Goal: Information Seeking & Learning: Learn about a topic

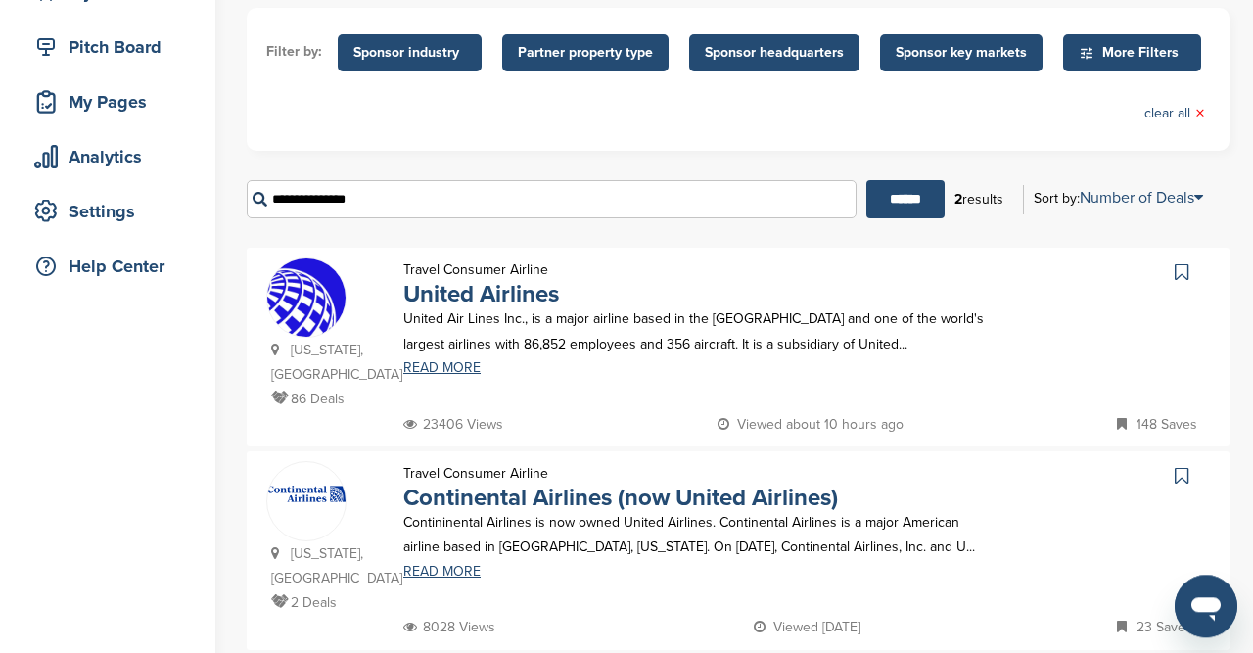
scroll to position [227, 0]
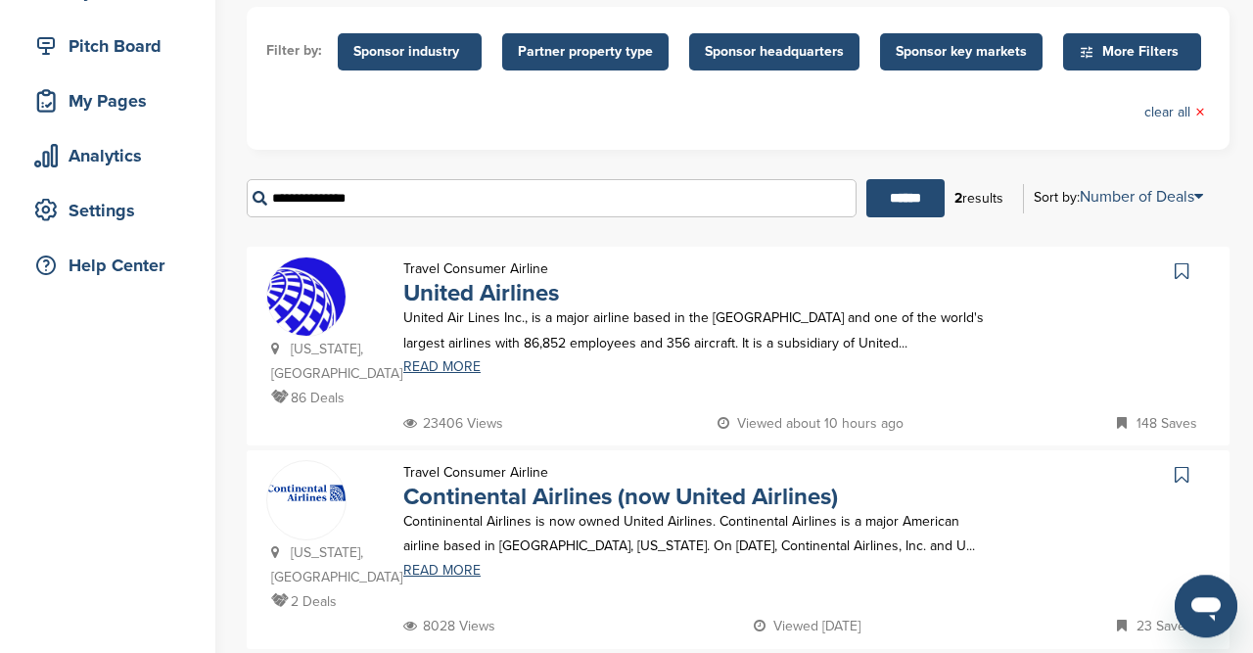
click at [367, 197] on input "**********" at bounding box center [552, 198] width 610 height 38
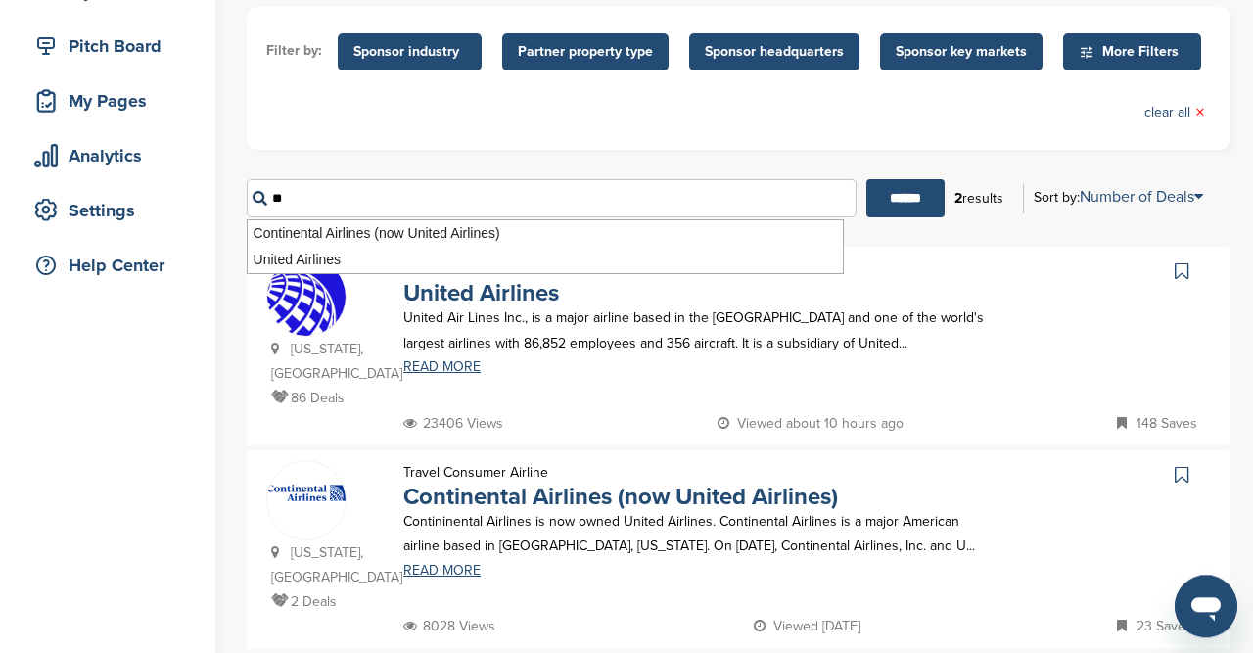
type input "*"
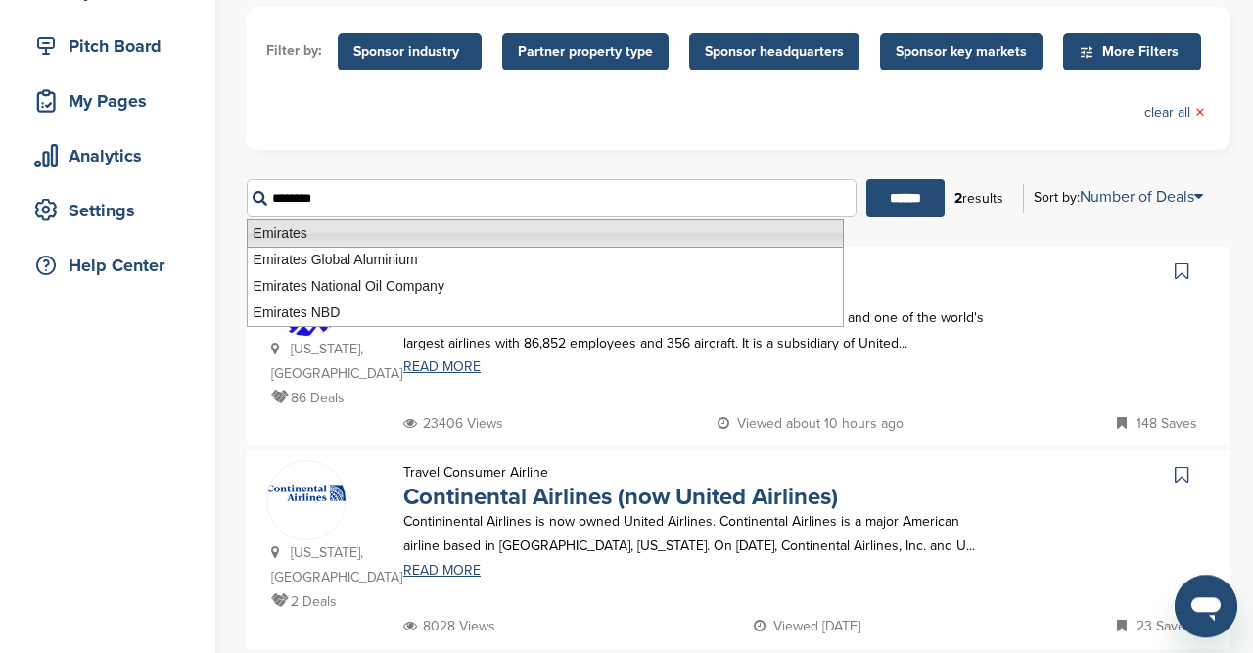
click at [293, 225] on li "Emirates" at bounding box center [545, 233] width 597 height 28
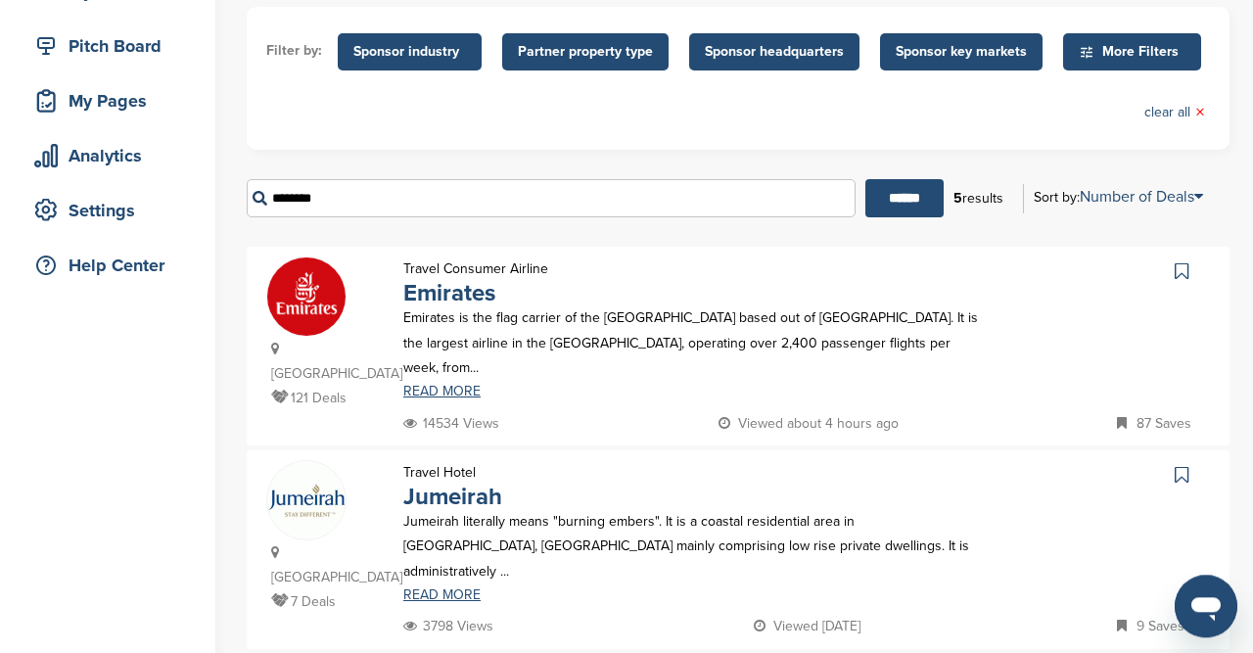
scroll to position [0, 0]
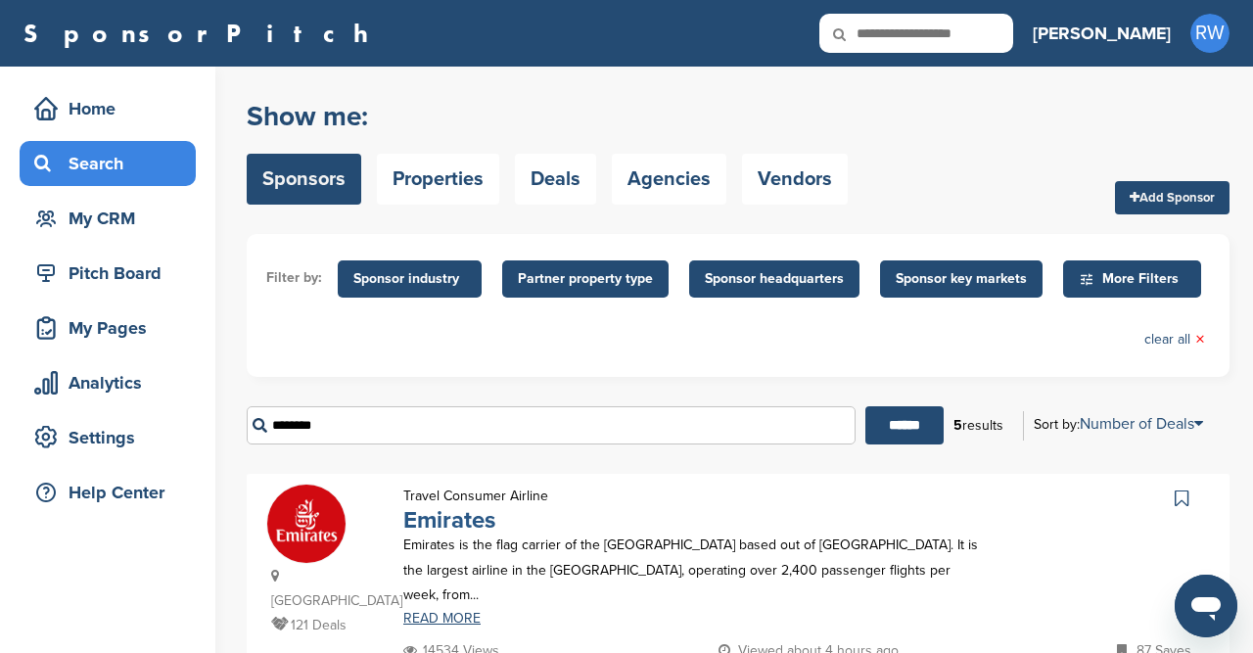
click at [443, 522] on link "Emirates" at bounding box center [449, 520] width 92 height 28
click at [366, 420] on input "********" at bounding box center [551, 425] width 609 height 38
type input "*"
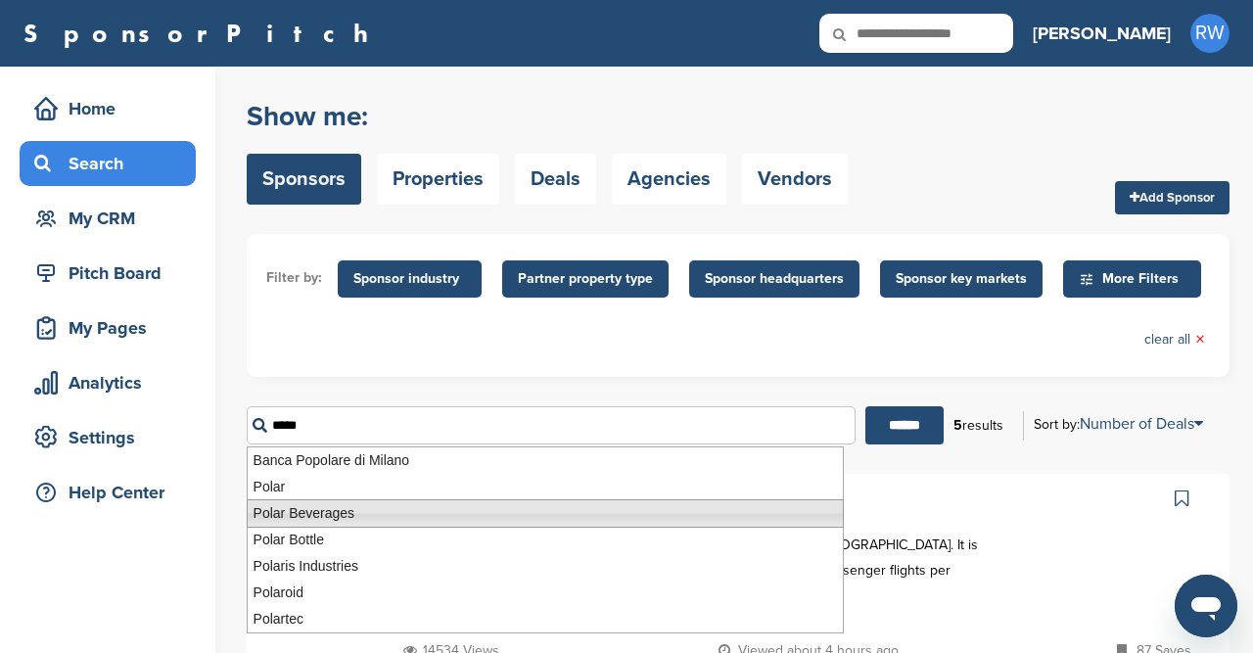
click at [304, 507] on li "Polar Beverages" at bounding box center [545, 513] width 597 height 28
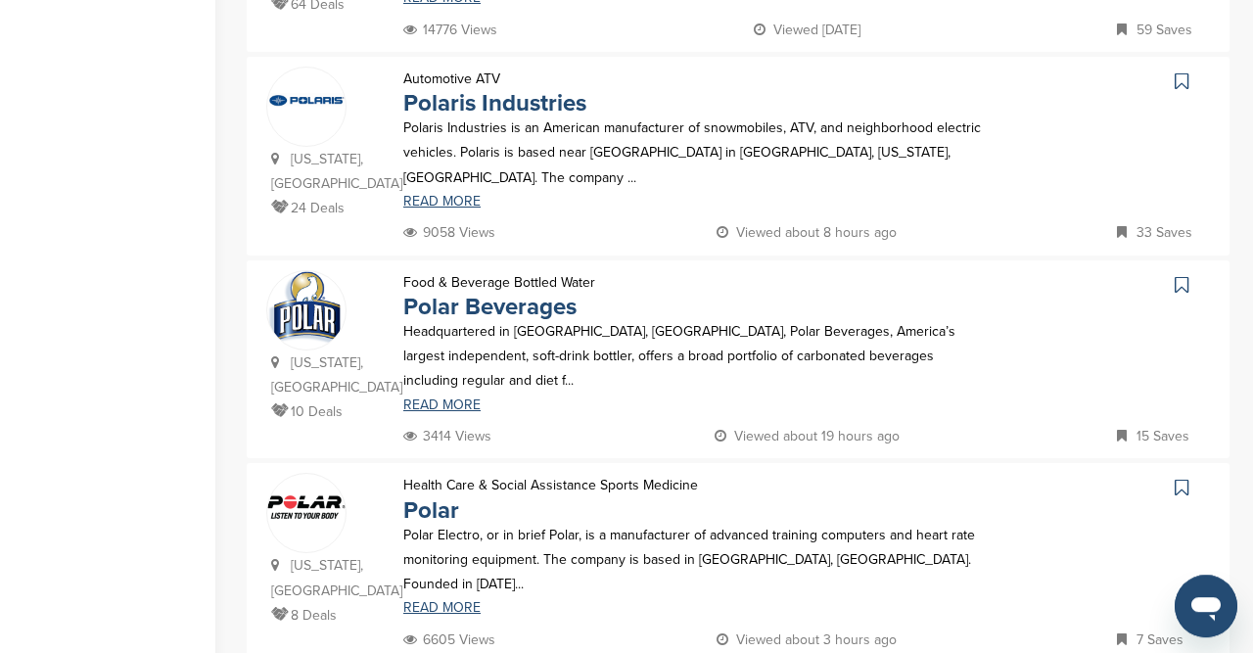
scroll to position [638, 0]
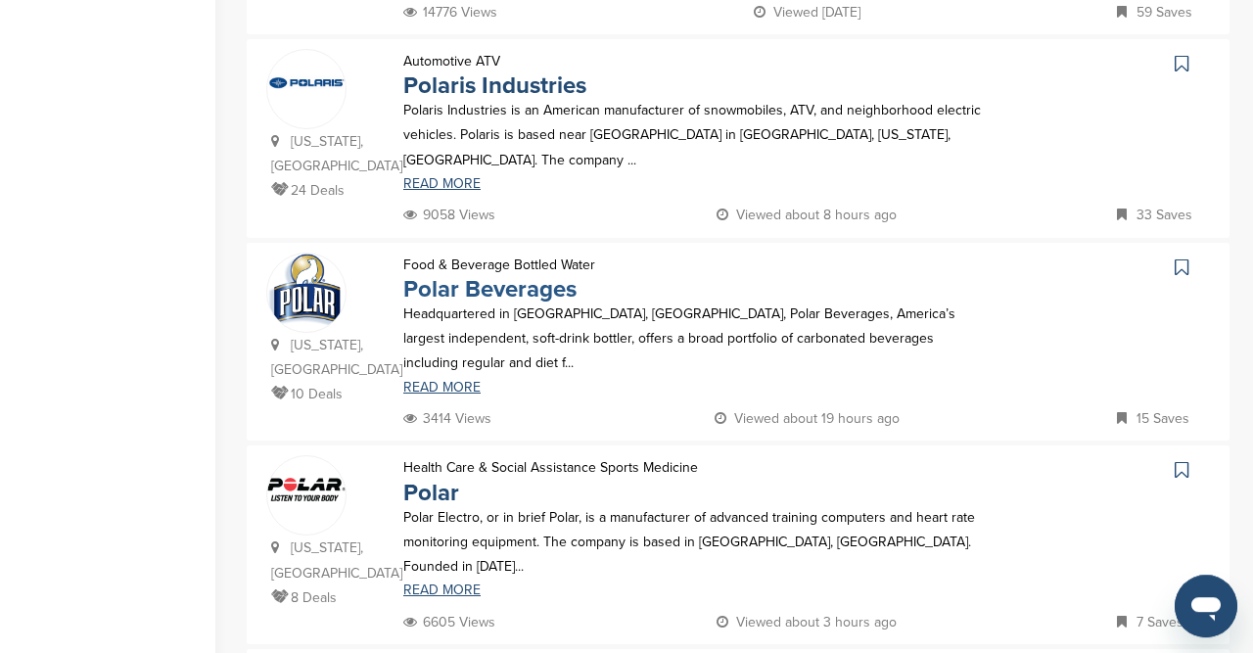
click at [519, 275] on link "Polar Beverages" at bounding box center [489, 289] width 173 height 28
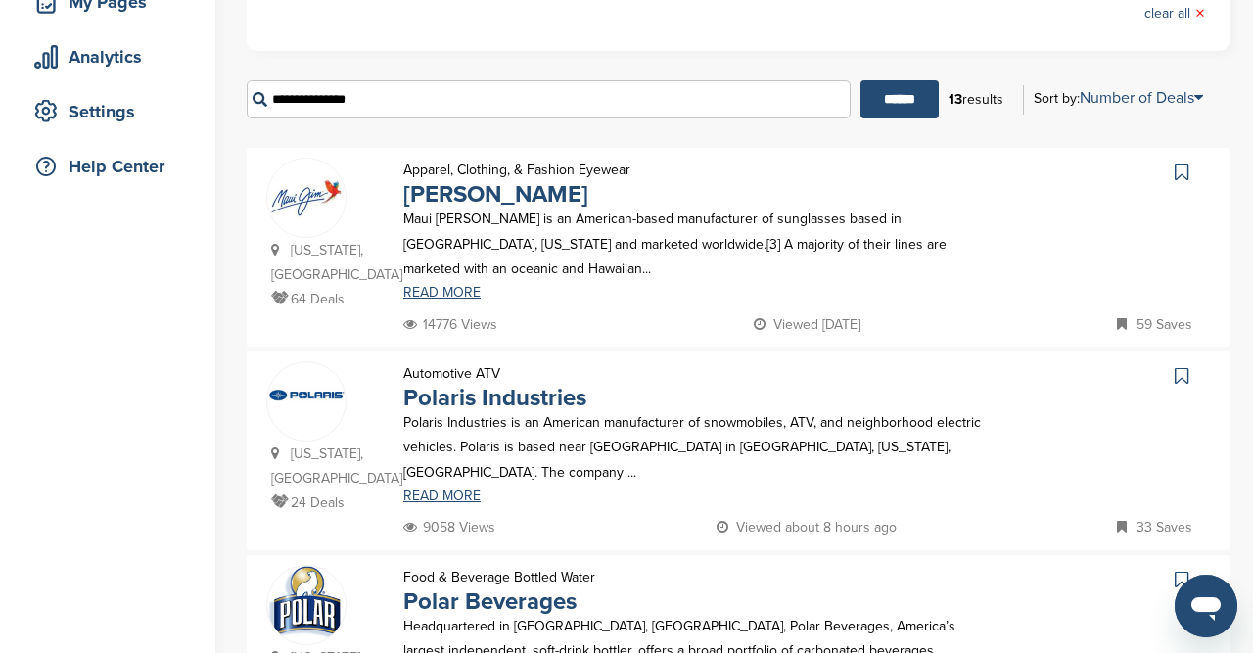
scroll to position [0, 0]
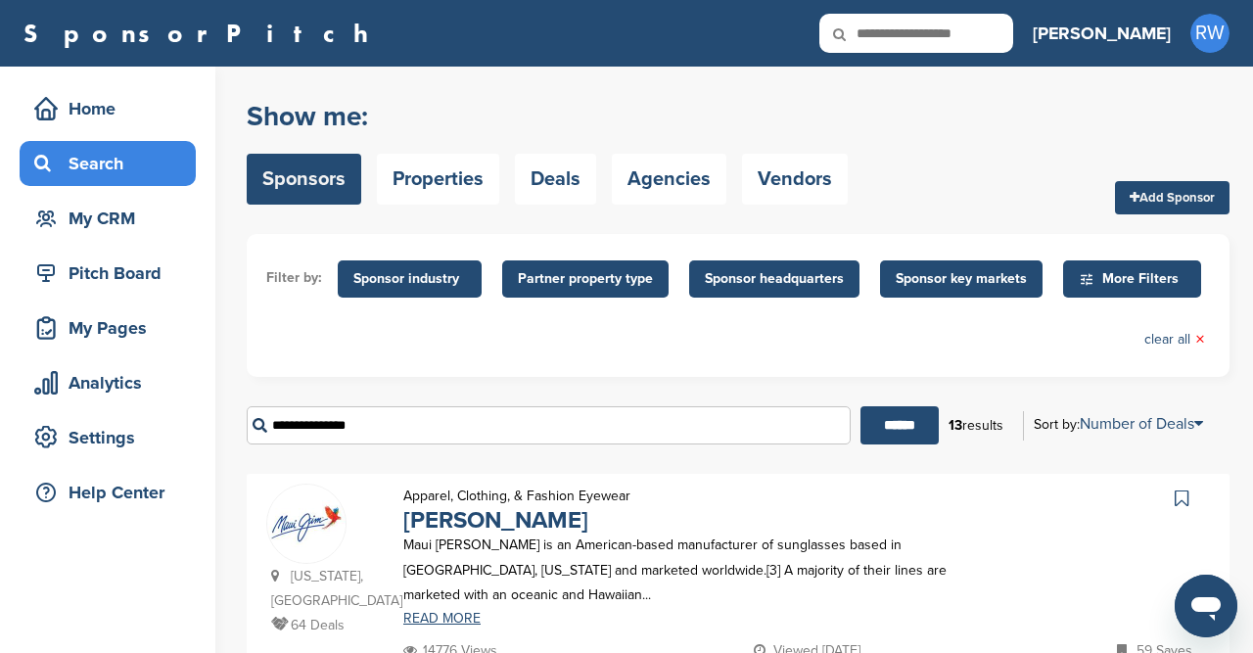
click at [404, 426] on input "**********" at bounding box center [549, 425] width 604 height 38
type input "*"
type input "**********"
click at [860, 406] on input "******" at bounding box center [899, 425] width 78 height 38
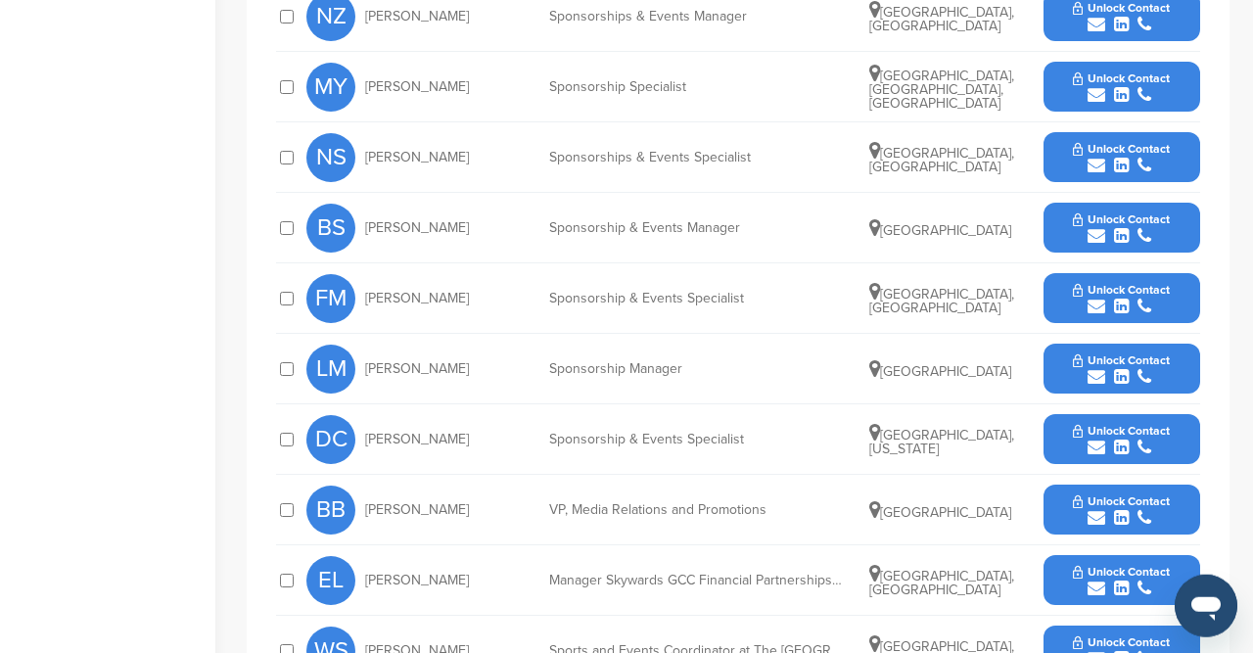
scroll to position [1050, 0]
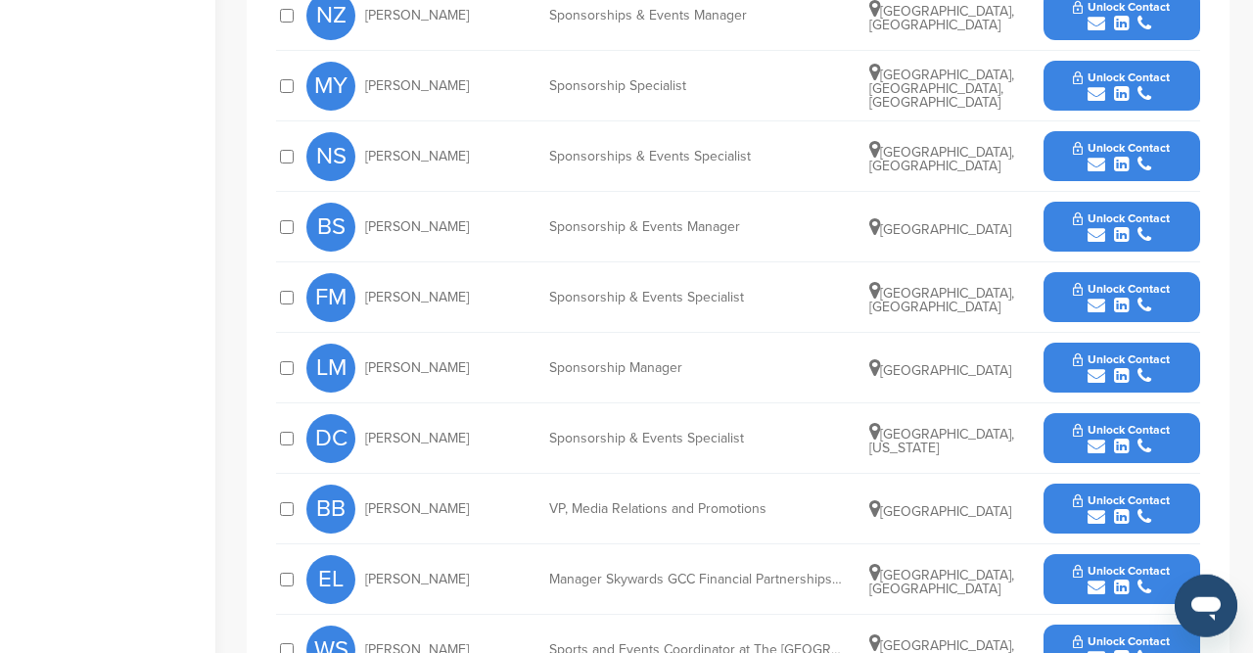
click at [1093, 438] on icon "submit" at bounding box center [1096, 447] width 18 height 18
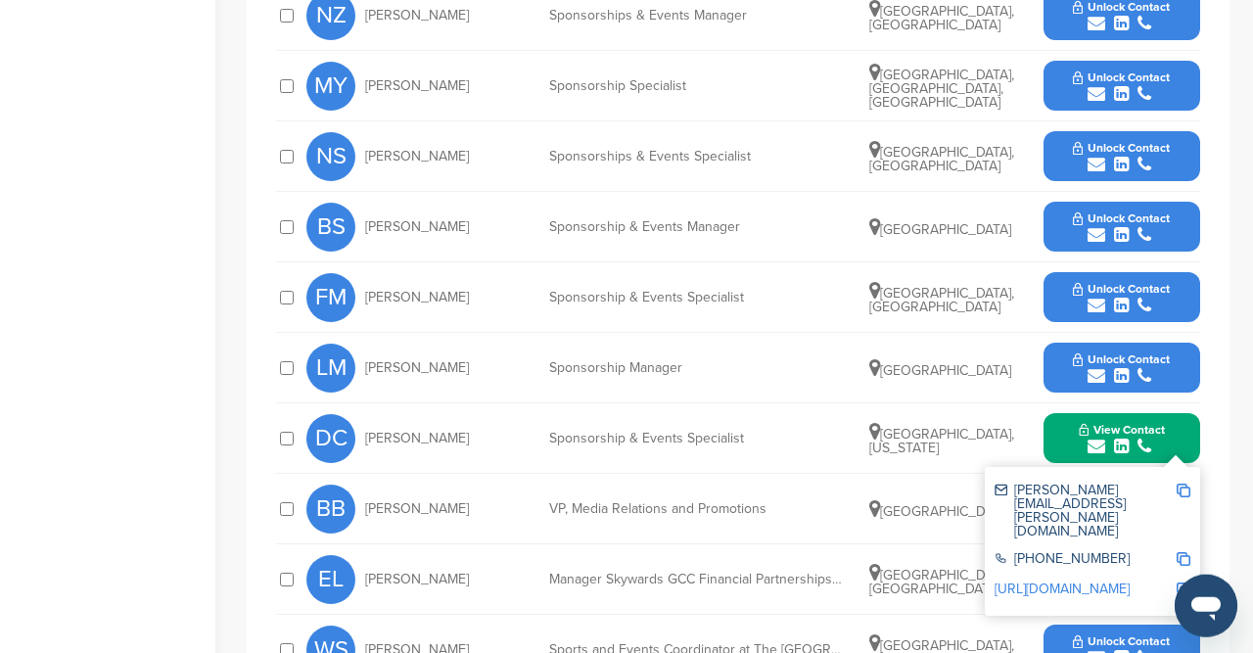
click at [1189, 491] on img at bounding box center [1183, 491] width 14 height 14
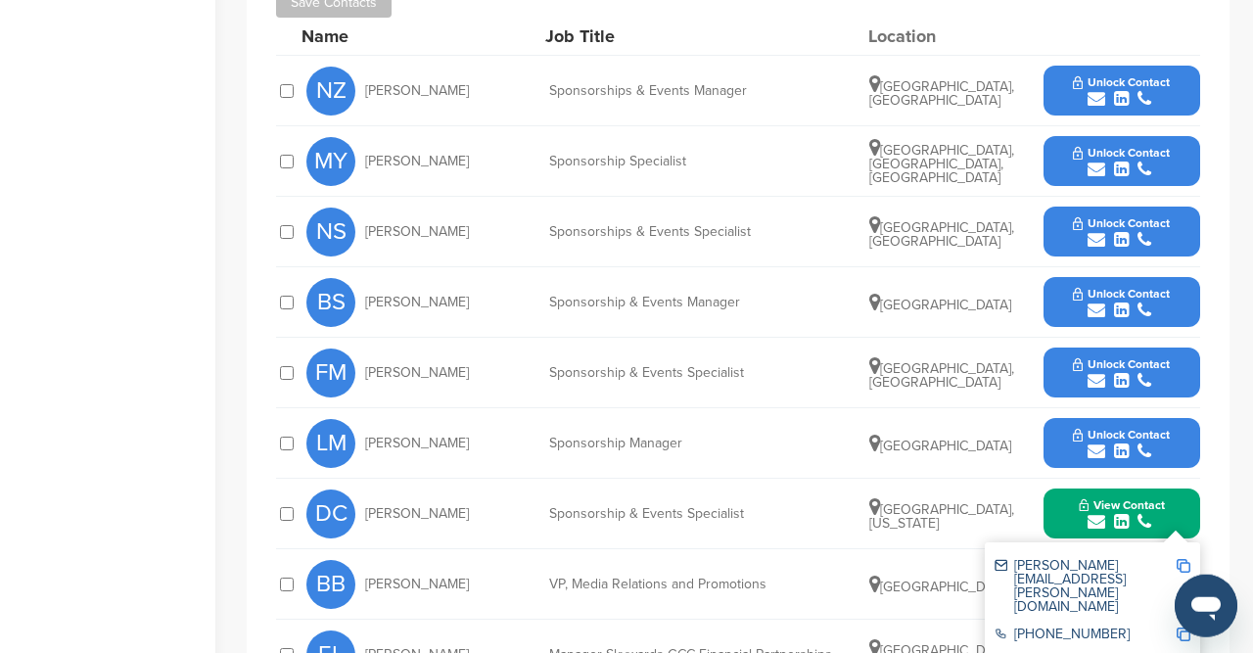
scroll to position [974, 0]
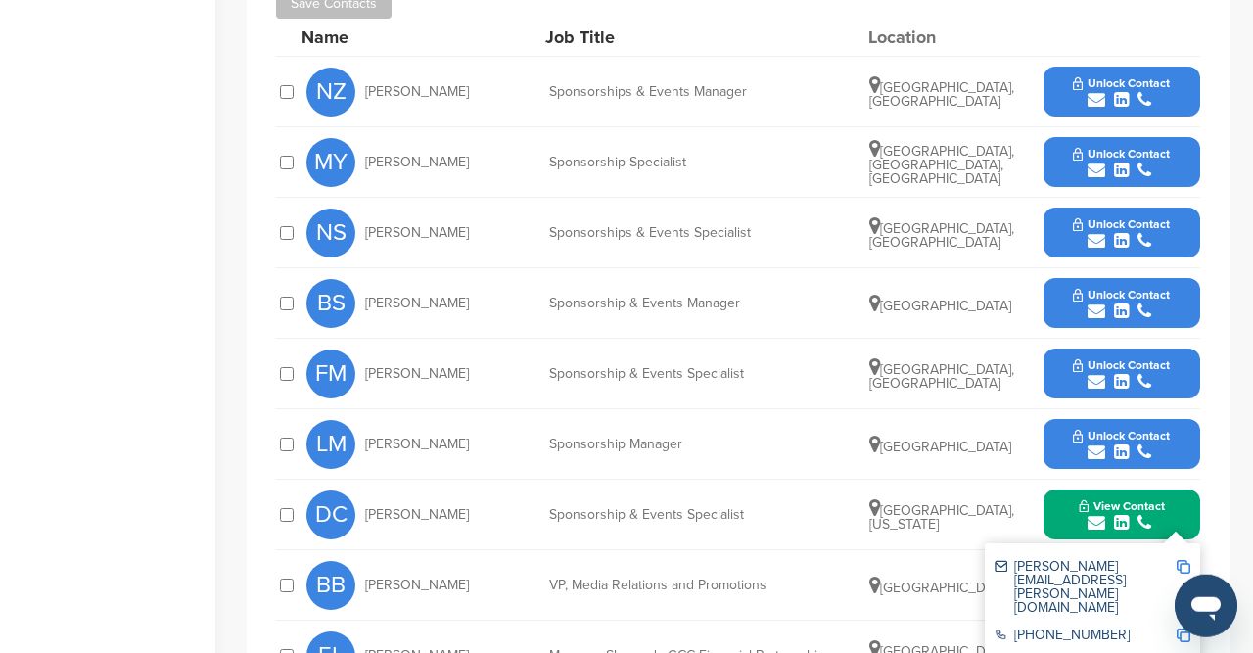
drag, startPoint x: 450, startPoint y: 438, endPoint x: 366, endPoint y: 439, distance: 84.2
click at [366, 439] on div "LM Louise Mathis" at bounding box center [413, 444] width 215 height 49
copy span "Louise Mathis"
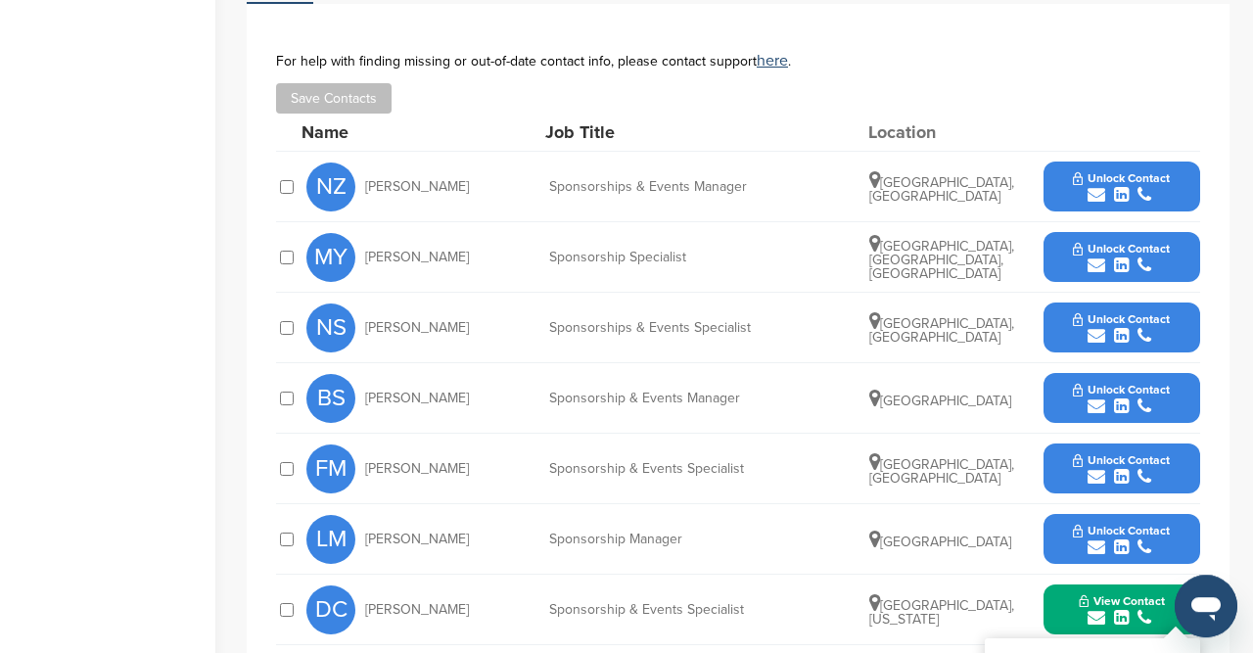
scroll to position [877, 0]
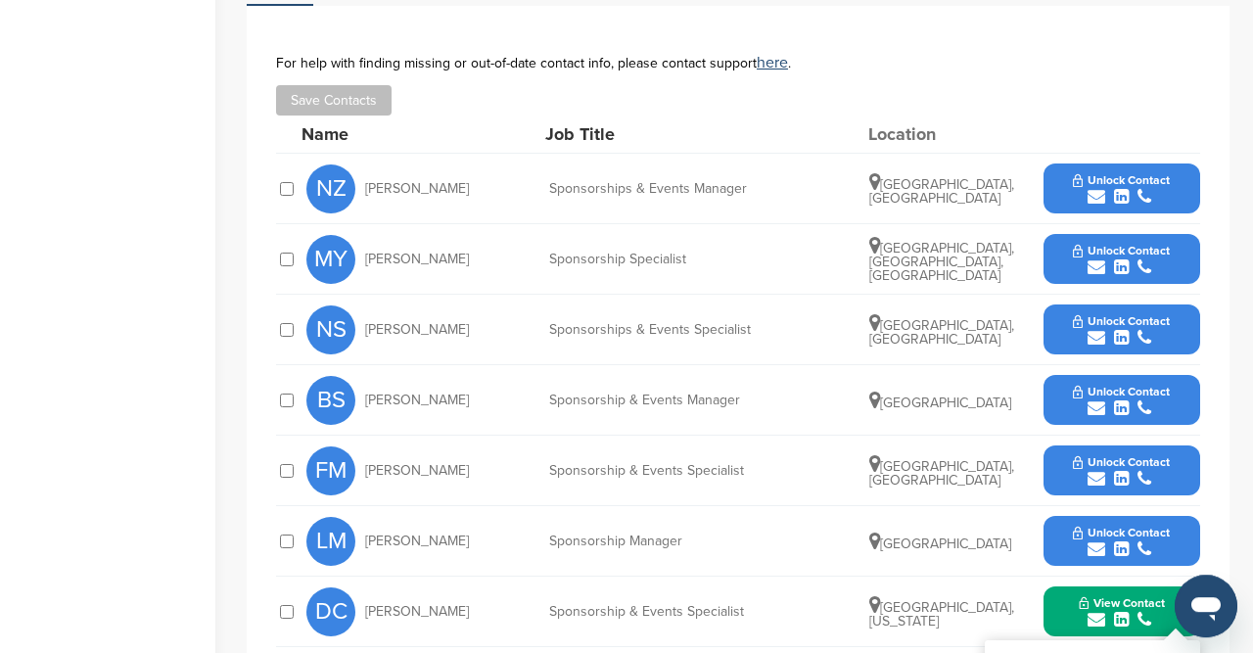
drag, startPoint x: 451, startPoint y: 186, endPoint x: 367, endPoint y: 179, distance: 84.5
click at [367, 179] on div "NZ Nada Zarooni" at bounding box center [413, 188] width 215 height 49
copy span "Nada Zarooni"
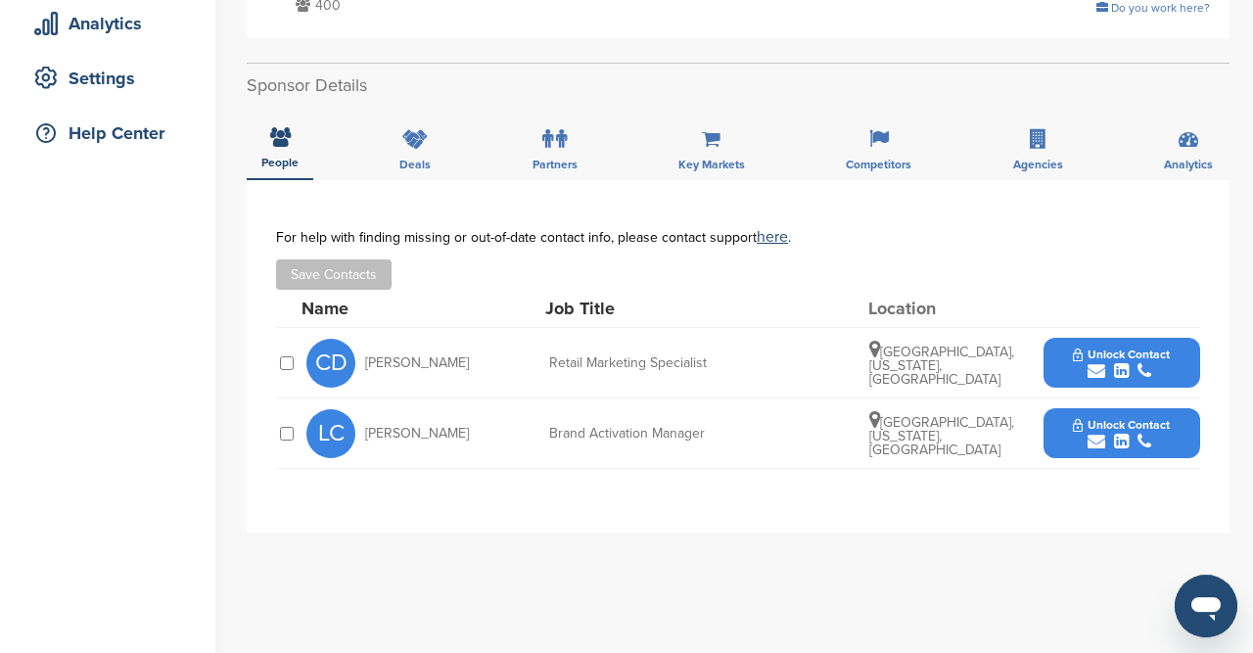
scroll to position [374, 0]
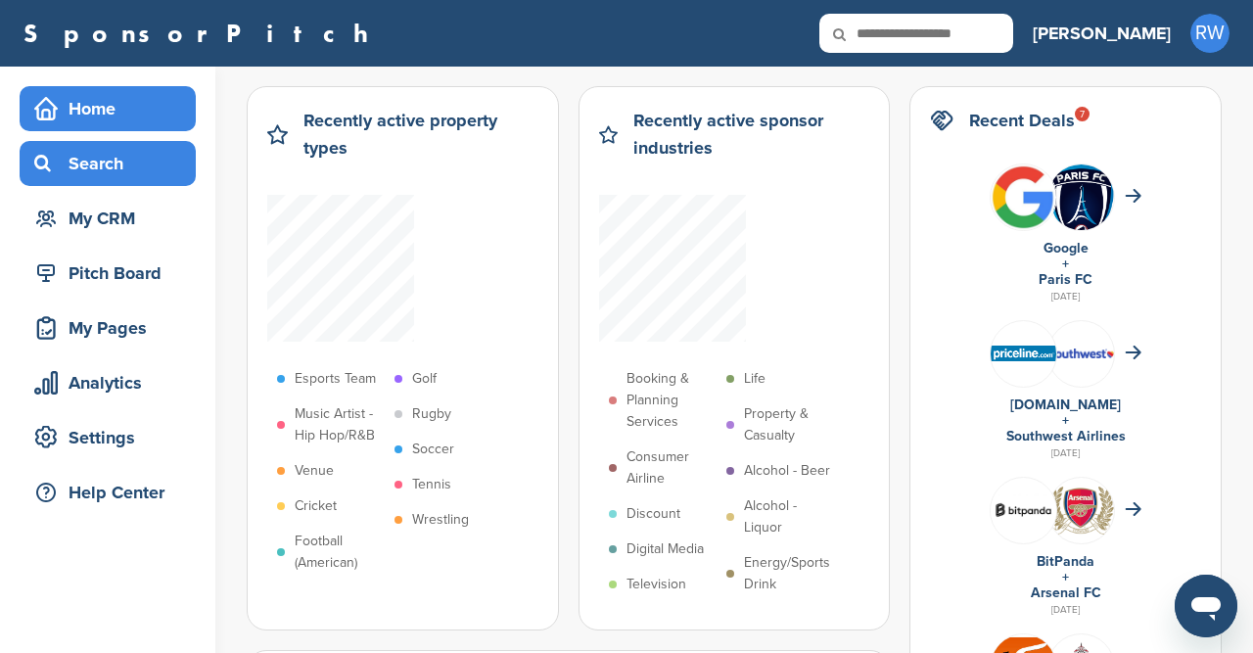
click at [100, 161] on div "Search" at bounding box center [112, 163] width 166 height 35
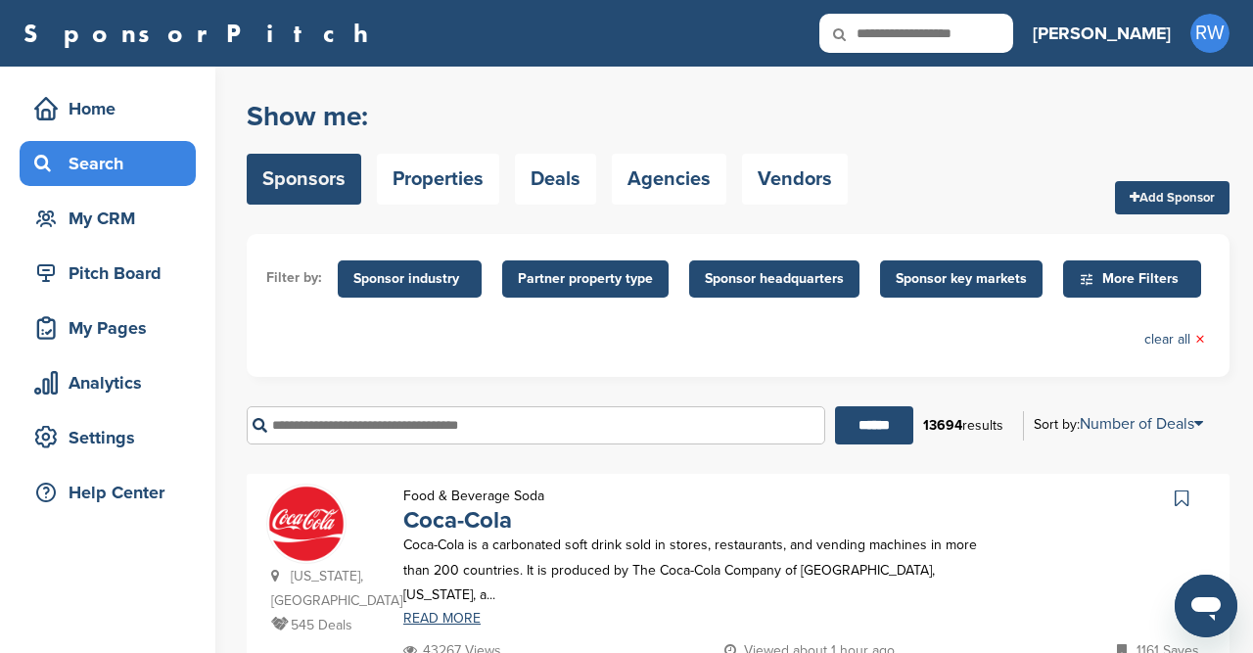
click at [411, 421] on input "text" at bounding box center [536, 425] width 578 height 38
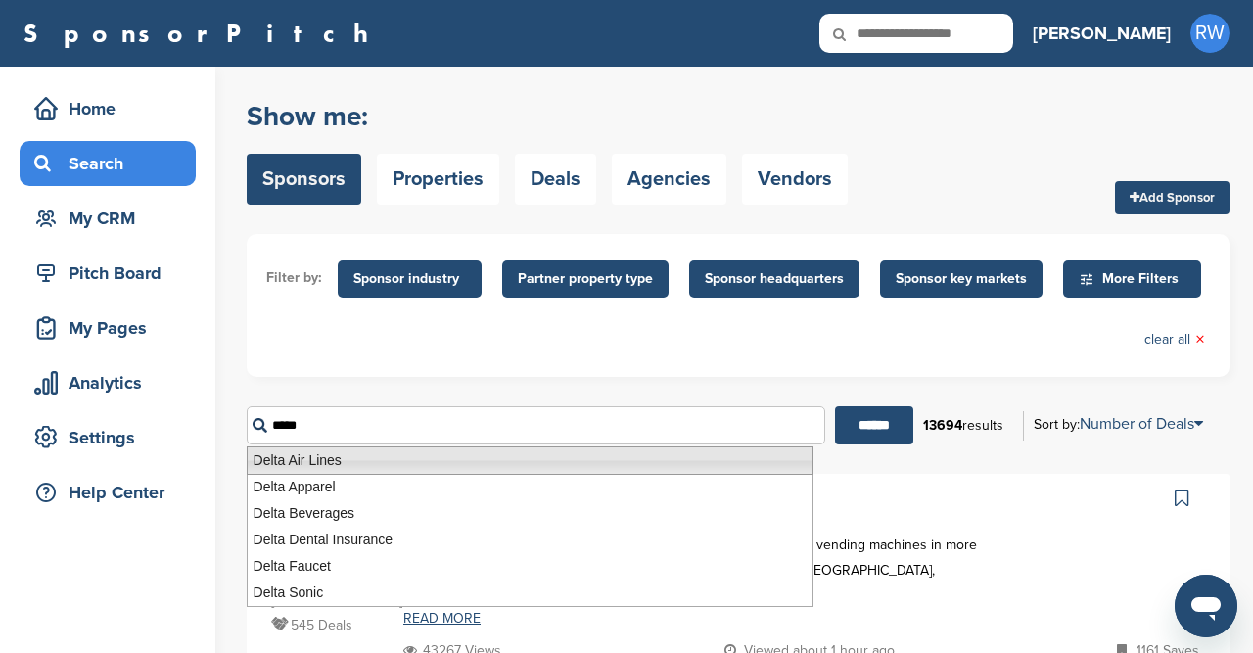
click at [332, 467] on li "Delta Air Lines" at bounding box center [530, 460] width 567 height 28
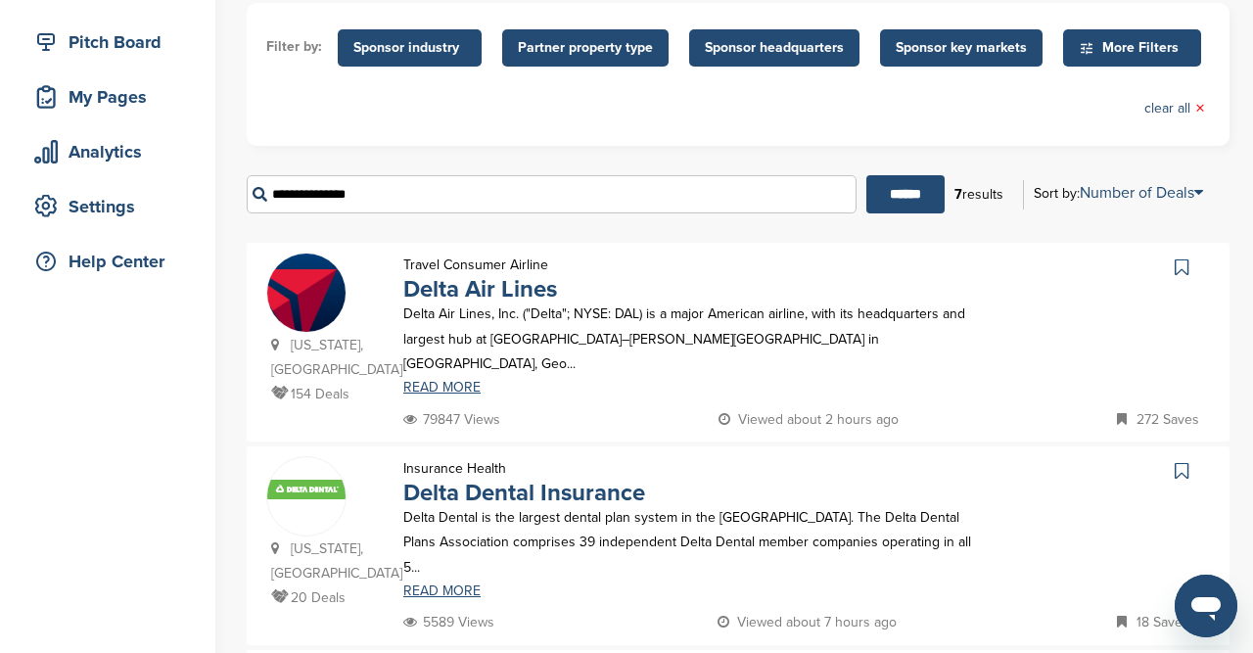
scroll to position [258, 0]
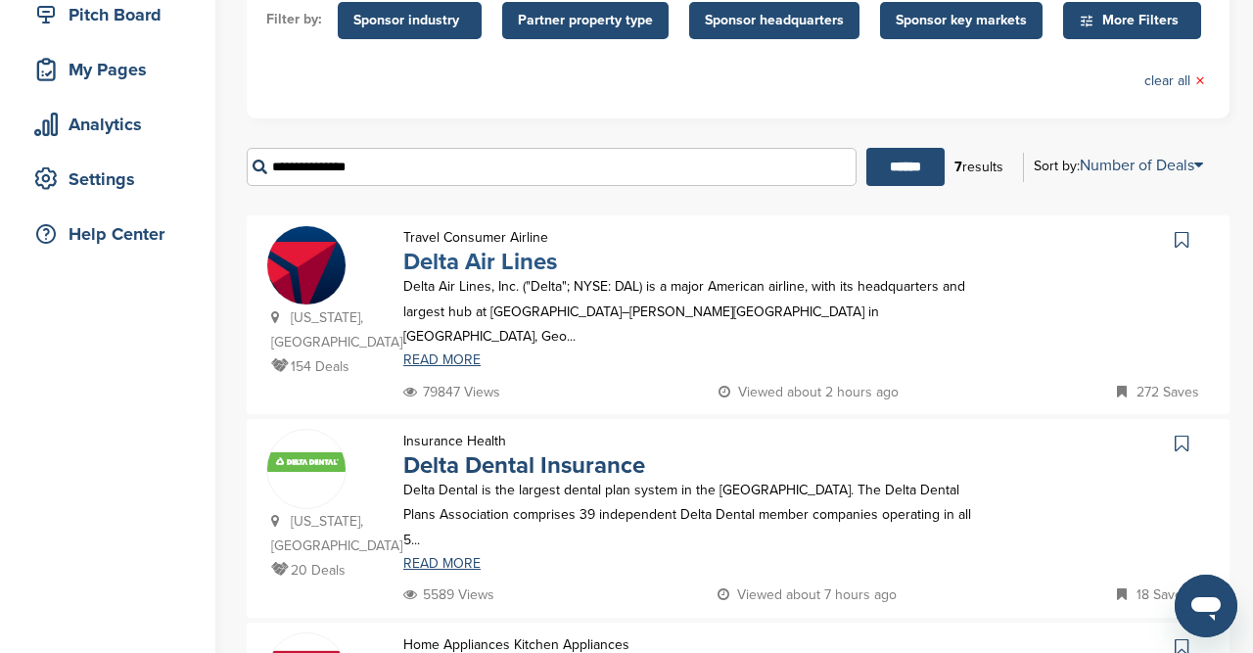
type input "**********"
click at [477, 267] on link "Delta Air Lines" at bounding box center [480, 262] width 154 height 28
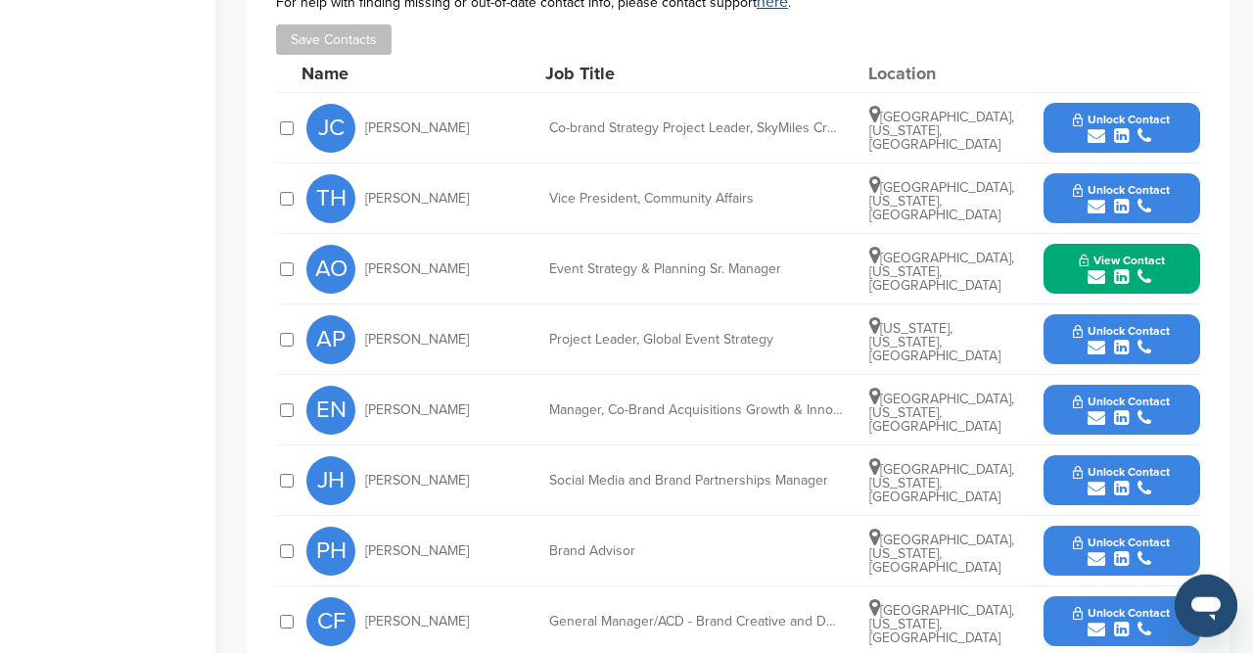
scroll to position [830, 0]
